Goal: Information Seeking & Learning: Learn about a topic

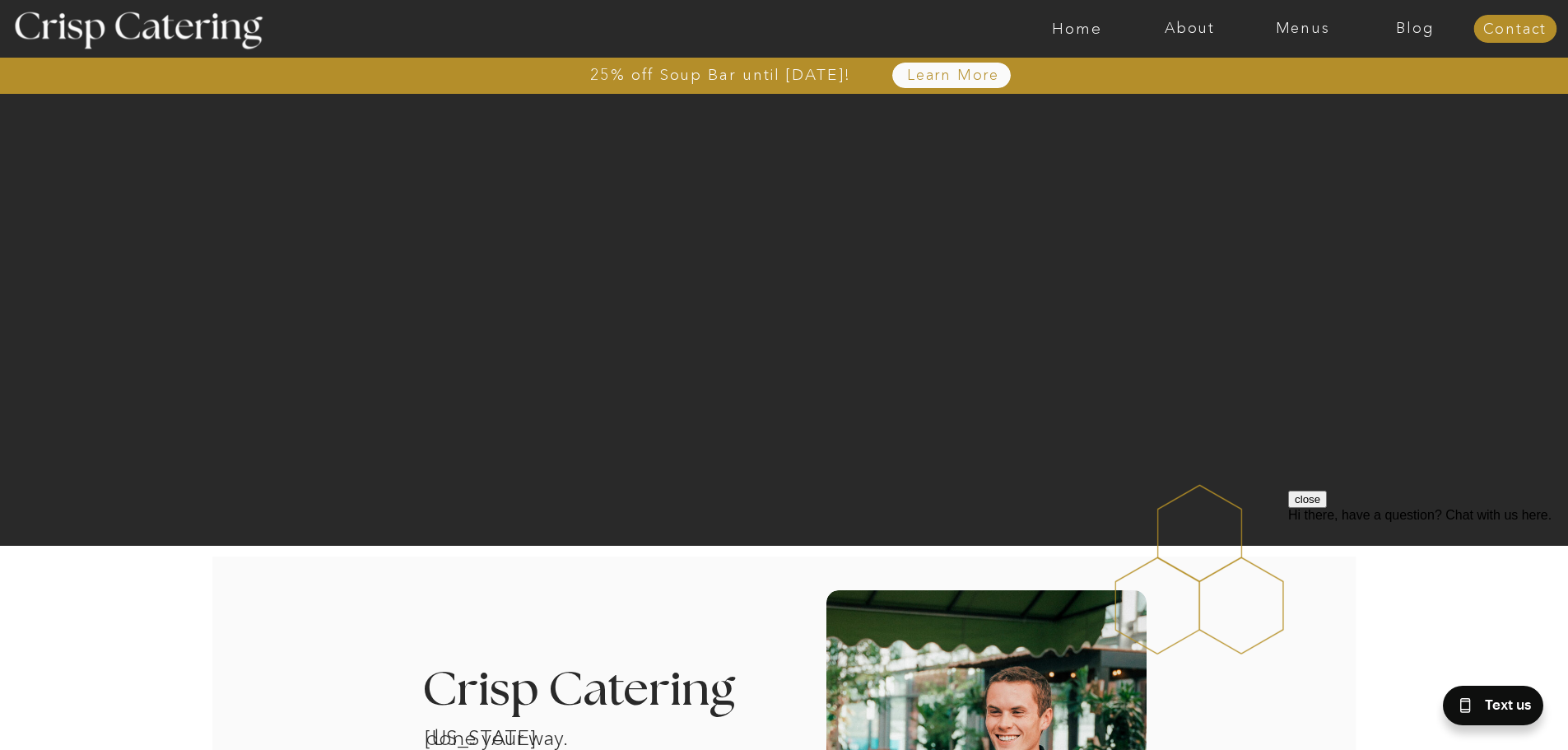
click at [1295, 27] on nav "Menus" at bounding box center [1302, 29] width 113 height 16
click at [1253, 102] on nav "Winter (Sep-Feb)" at bounding box center [1301, 96] width 135 height 15
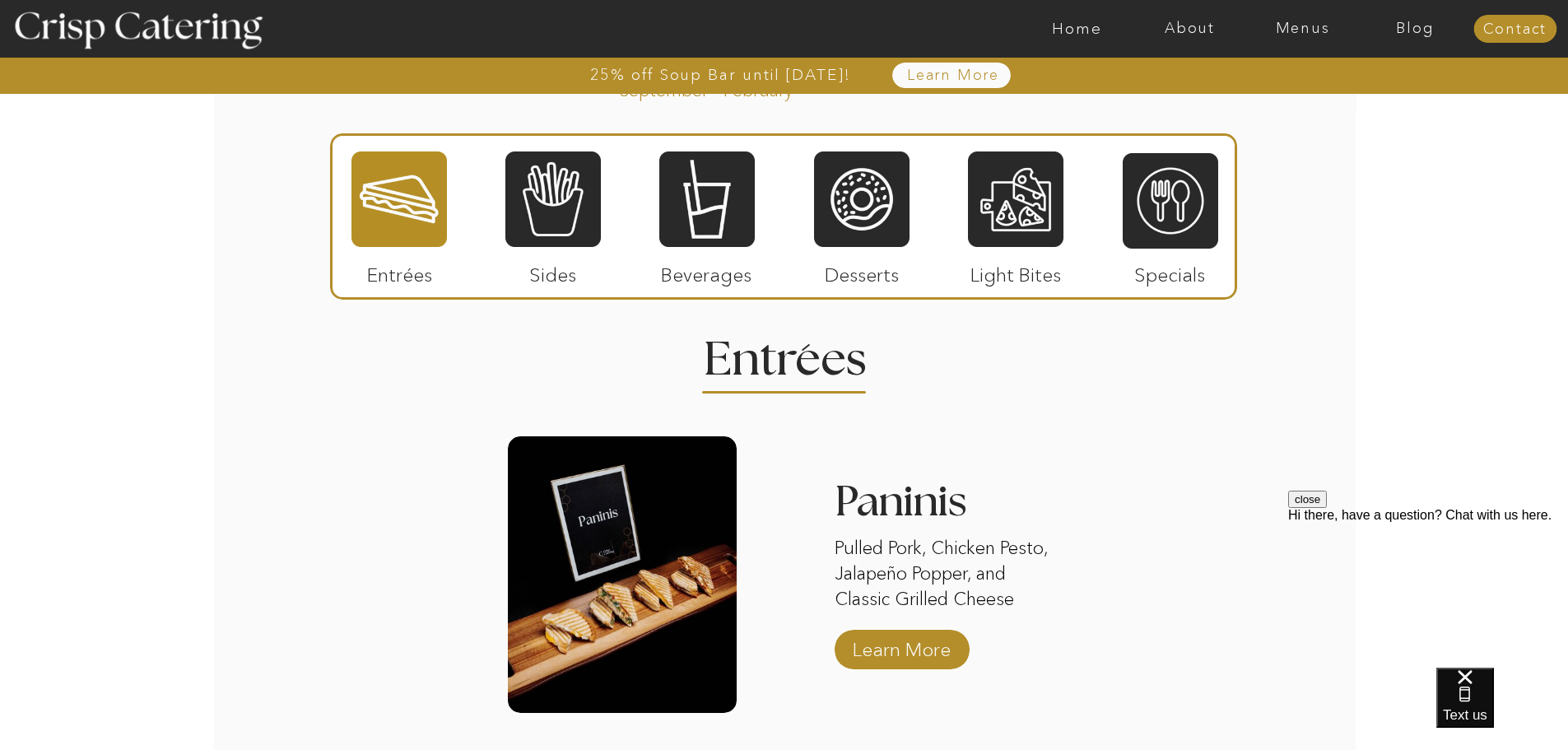
scroll to position [1864, 0]
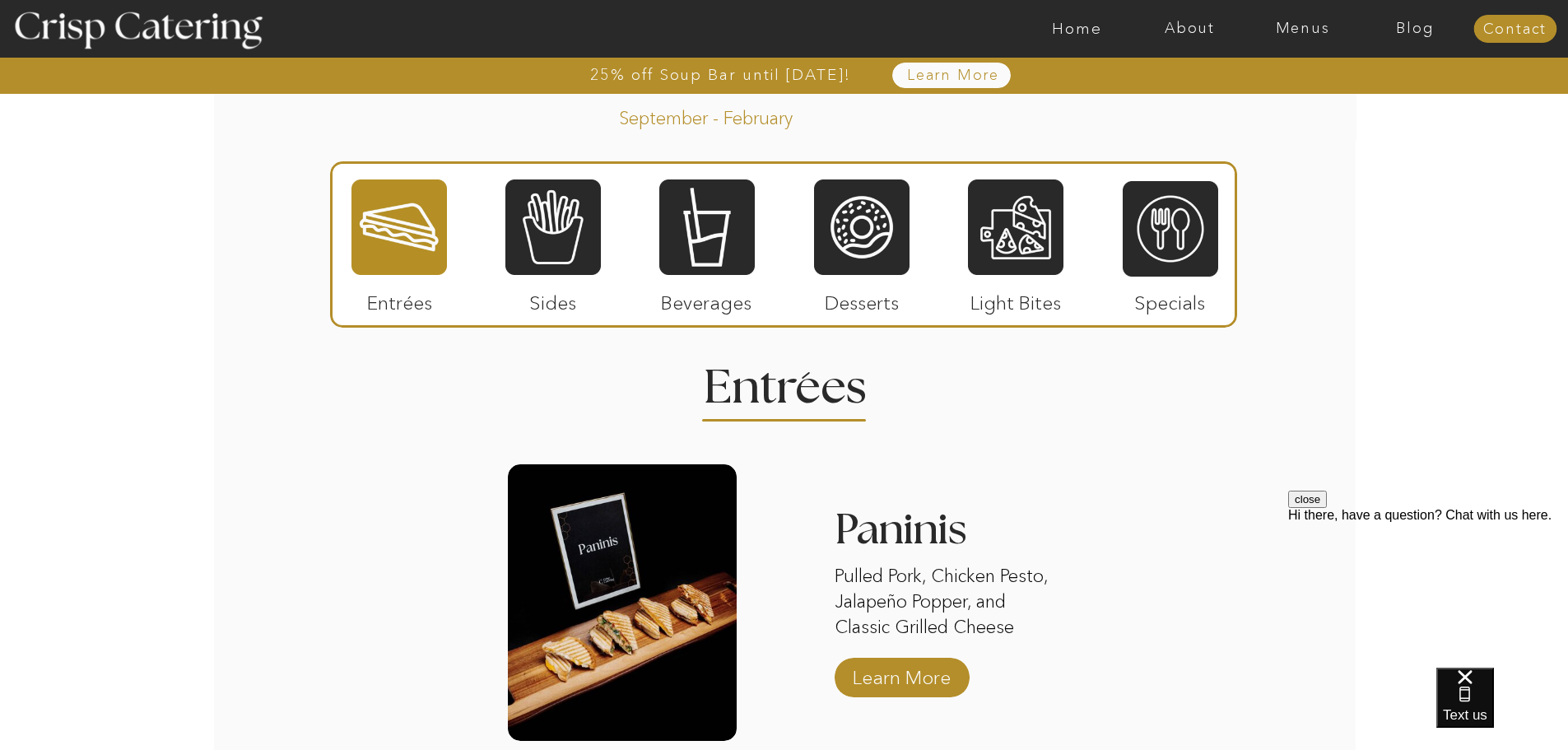
click at [1008, 219] on div at bounding box center [1016, 227] width 95 height 99
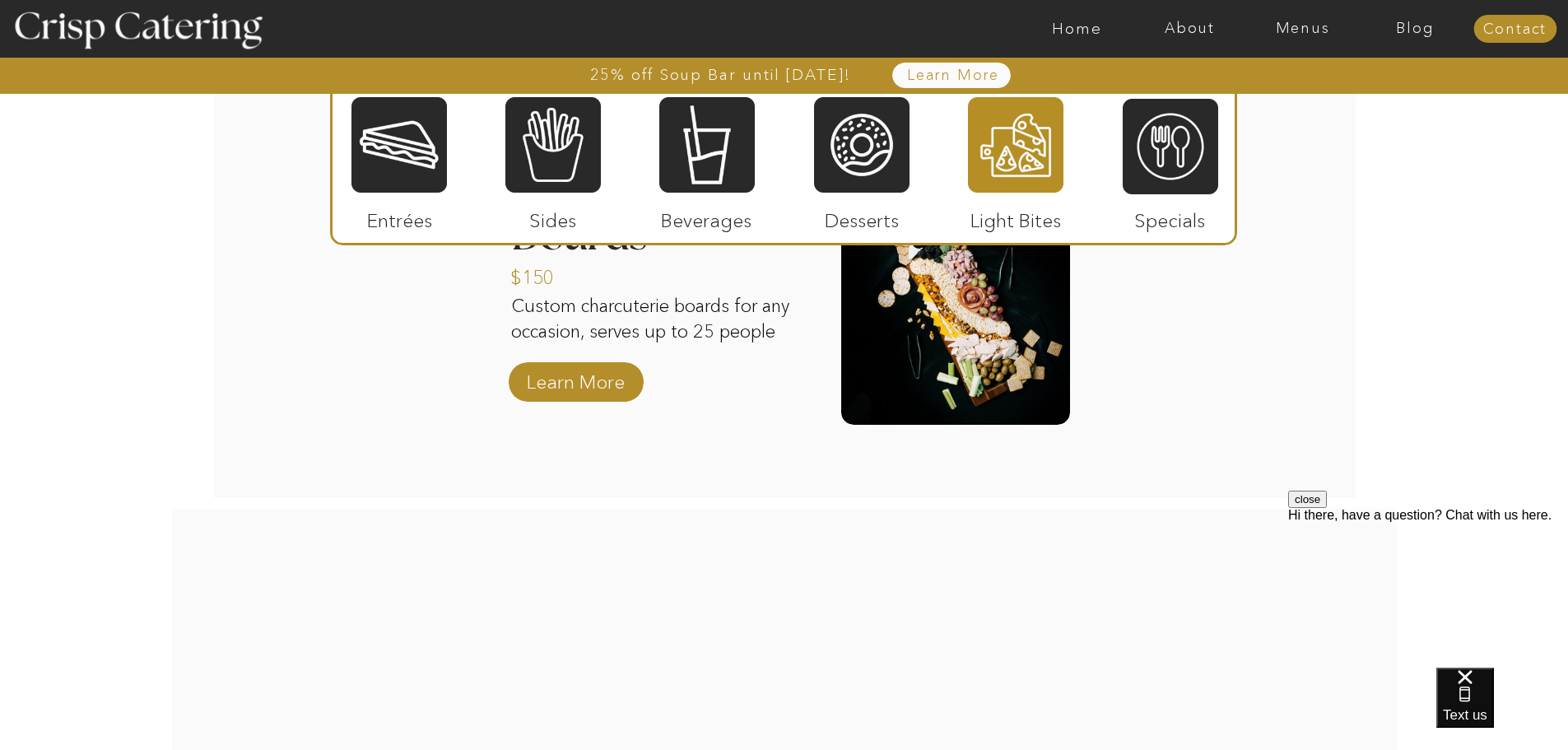
scroll to position [2210, 0]
click at [862, 142] on div at bounding box center [861, 145] width 95 height 99
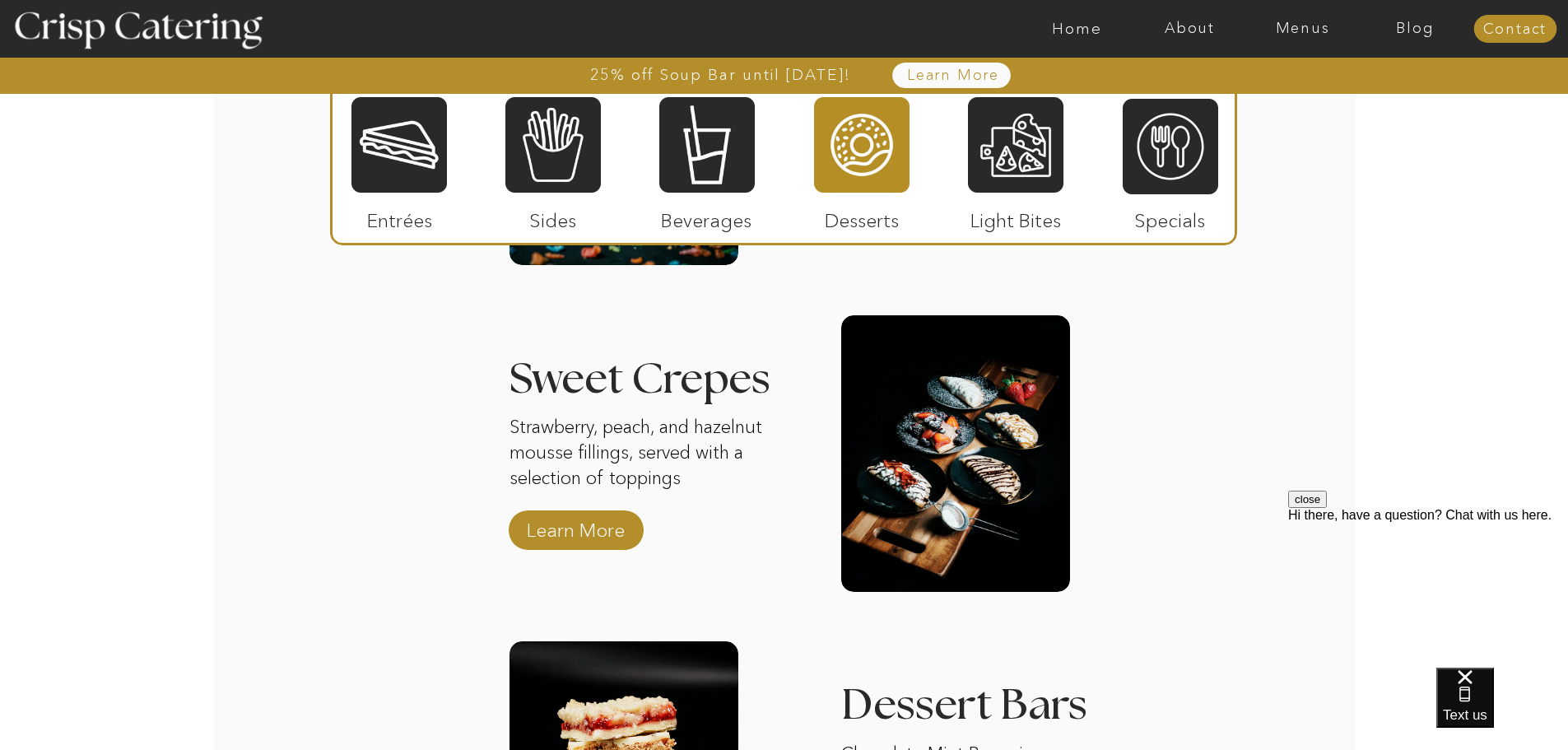
scroll to position [2347, 0]
click at [583, 534] on p "Learn More" at bounding box center [576, 526] width 110 height 48
